Goal: Check status: Check status

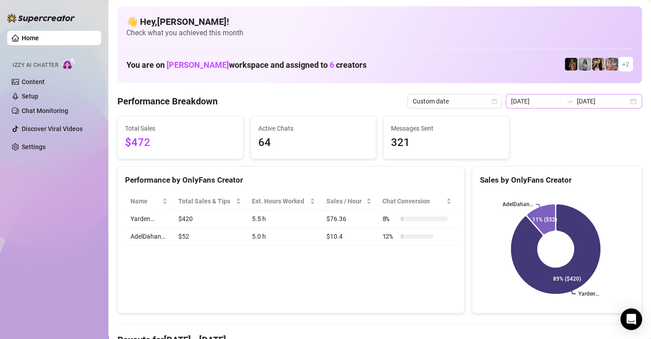
click at [628, 100] on div "[DATE] [DATE]" at bounding box center [574, 101] width 136 height 14
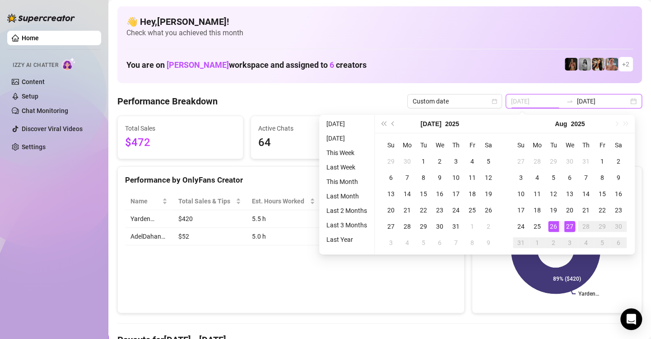
type input "[DATE]"
click at [570, 227] on div "27" at bounding box center [569, 226] width 11 height 11
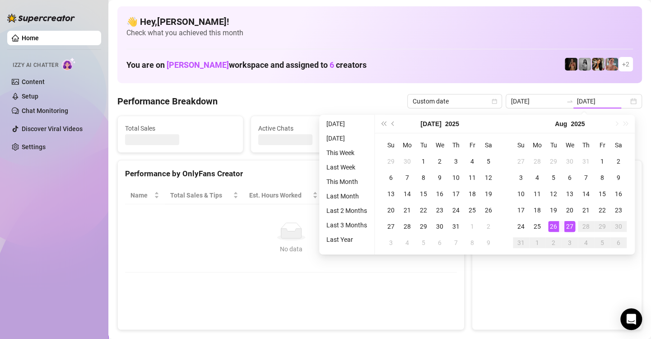
type input "[DATE]"
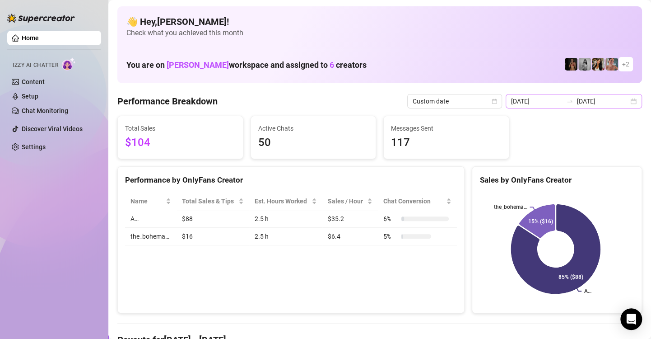
click at [626, 101] on div "[DATE] [DATE]" at bounding box center [574, 101] width 136 height 14
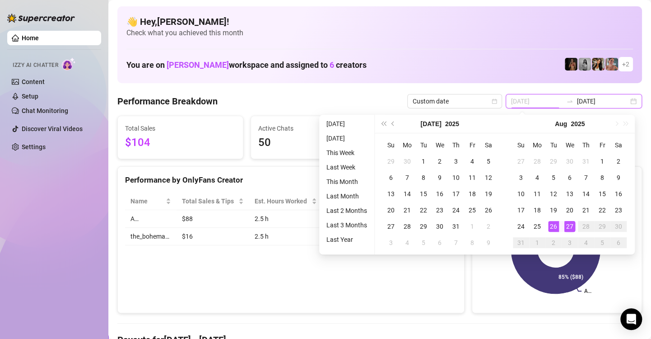
type input "[DATE]"
click at [554, 226] on div "26" at bounding box center [553, 226] width 11 height 11
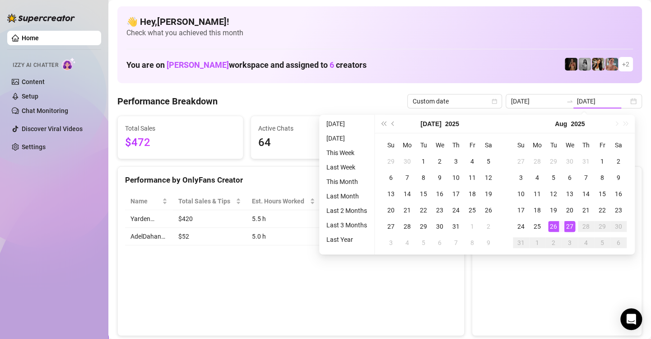
type input "[DATE]"
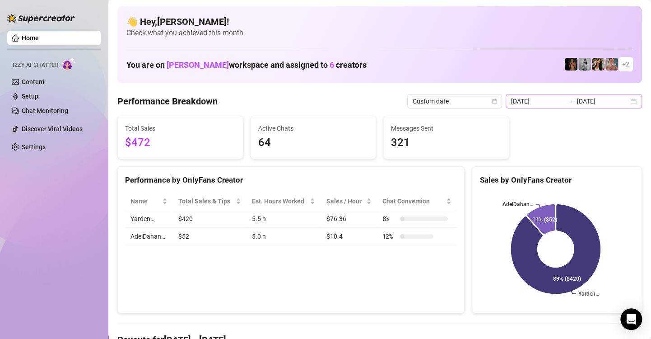
click at [630, 101] on div "[DATE] [DATE]" at bounding box center [574, 101] width 136 height 14
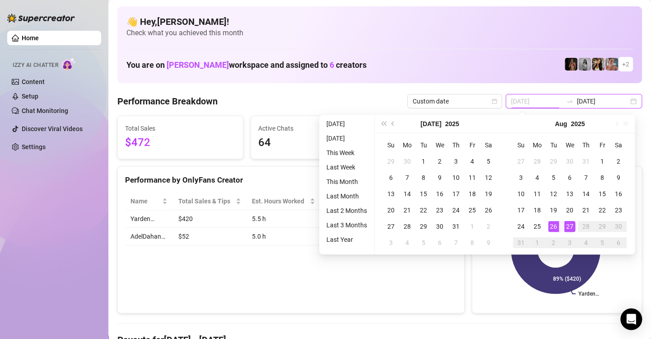
type input "[DATE]"
click at [571, 228] on div "27" at bounding box center [569, 226] width 11 height 11
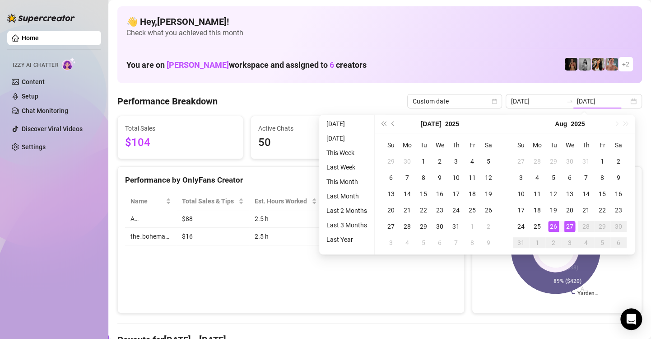
type input "[DATE]"
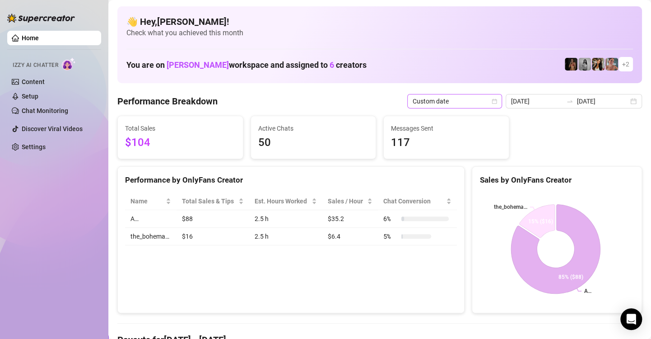
click at [500, 97] on div "Custom date" at bounding box center [454, 101] width 95 height 14
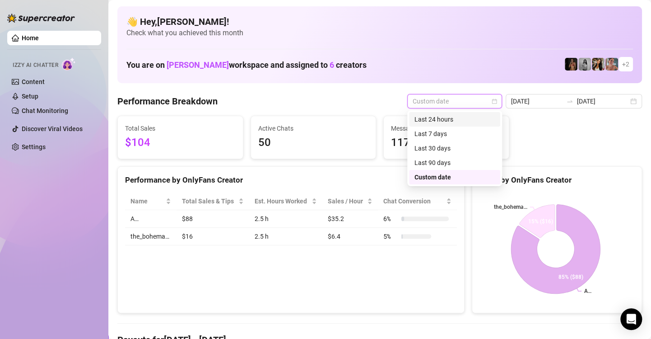
click at [484, 117] on div "Last 24 hours" at bounding box center [455, 119] width 80 height 10
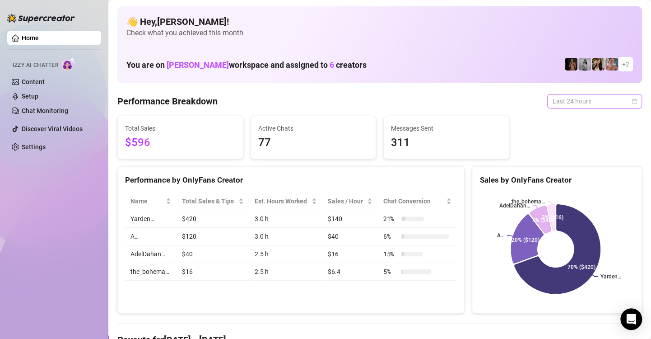
click at [630, 99] on div "Last 24 hours" at bounding box center [594, 101] width 95 height 14
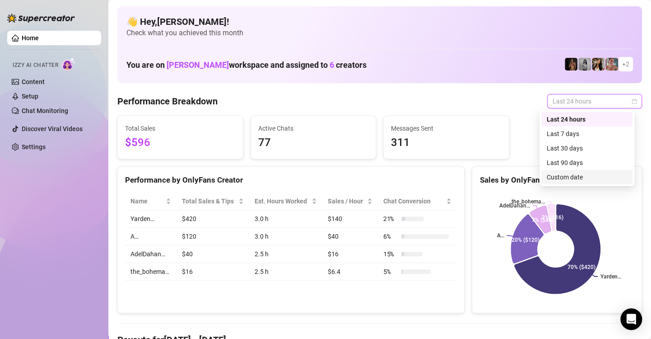
click at [592, 175] on div "Custom date" at bounding box center [587, 177] width 80 height 10
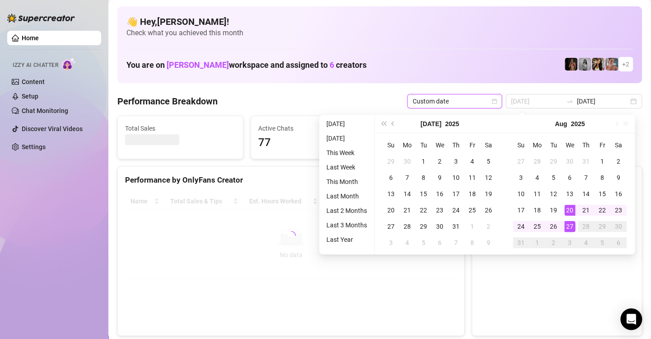
click at [572, 226] on div "27" at bounding box center [569, 226] width 11 height 11
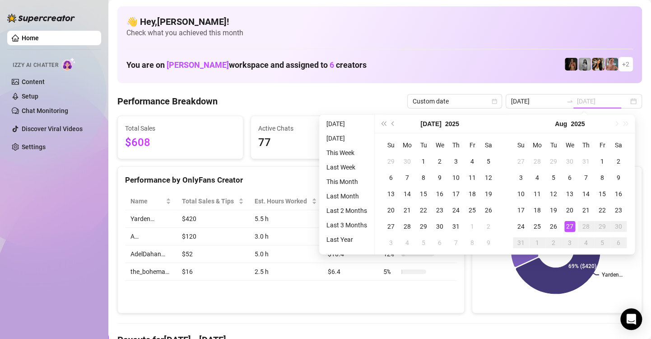
click at [572, 226] on div "27" at bounding box center [569, 226] width 11 height 11
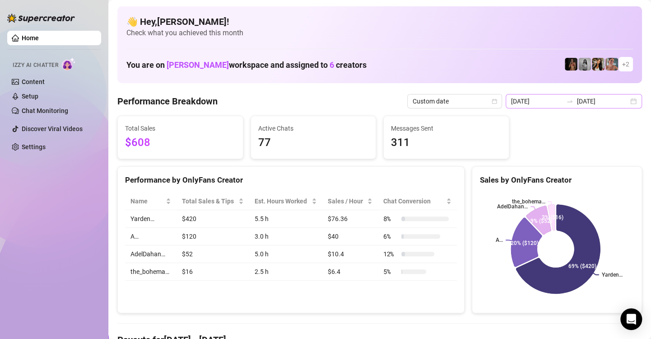
click at [630, 103] on div "[DATE] [DATE]" at bounding box center [574, 101] width 136 height 14
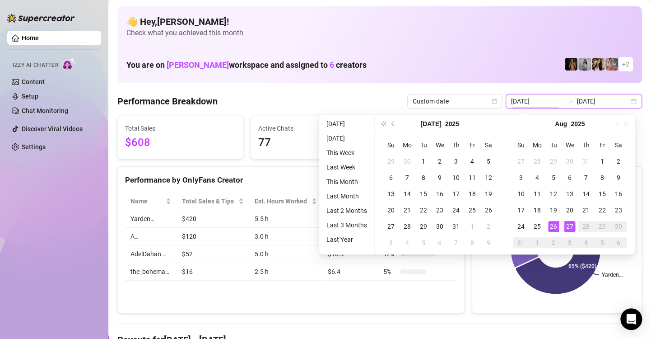
type input "[DATE]"
click at [568, 228] on div "27" at bounding box center [569, 226] width 11 height 11
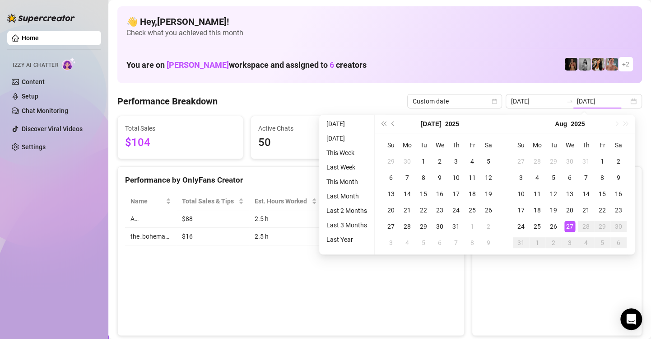
type input "[DATE]"
